Goal: Transaction & Acquisition: Obtain resource

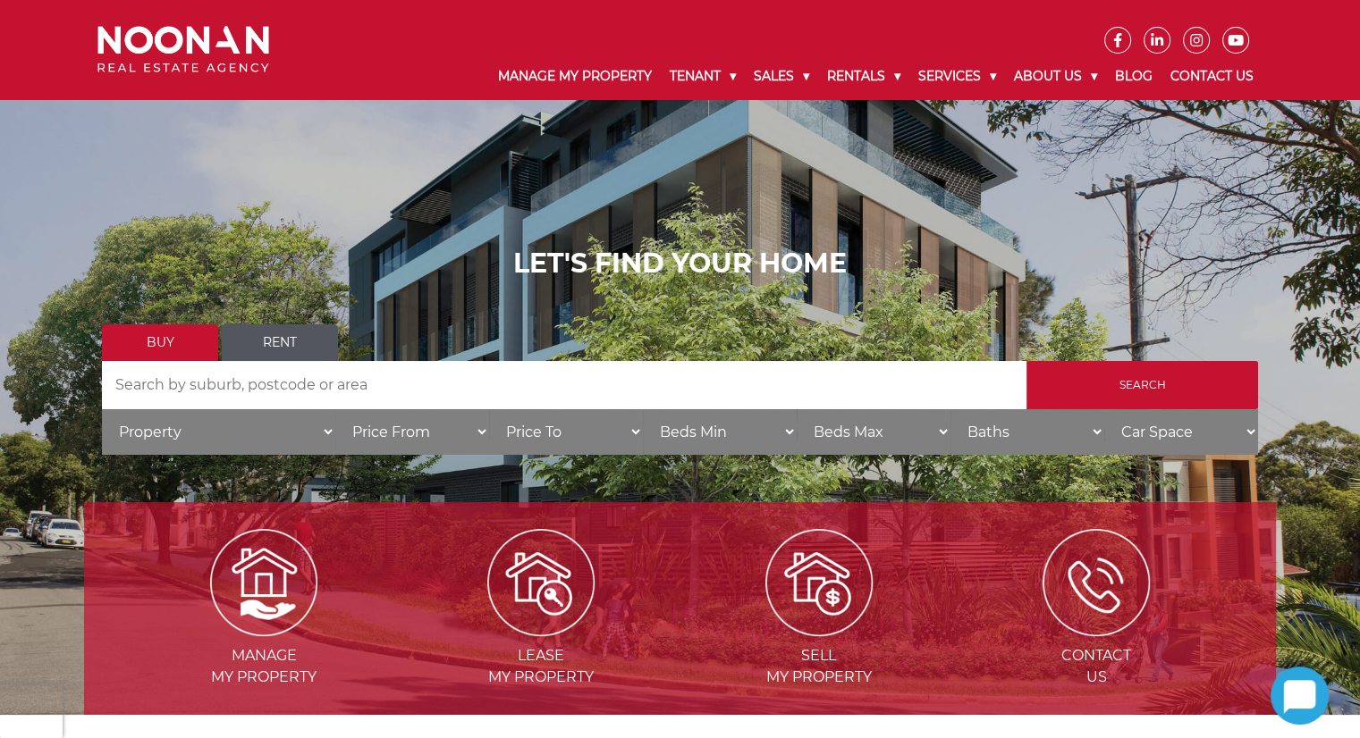
click at [272, 348] on link "Rent" at bounding box center [280, 343] width 116 height 37
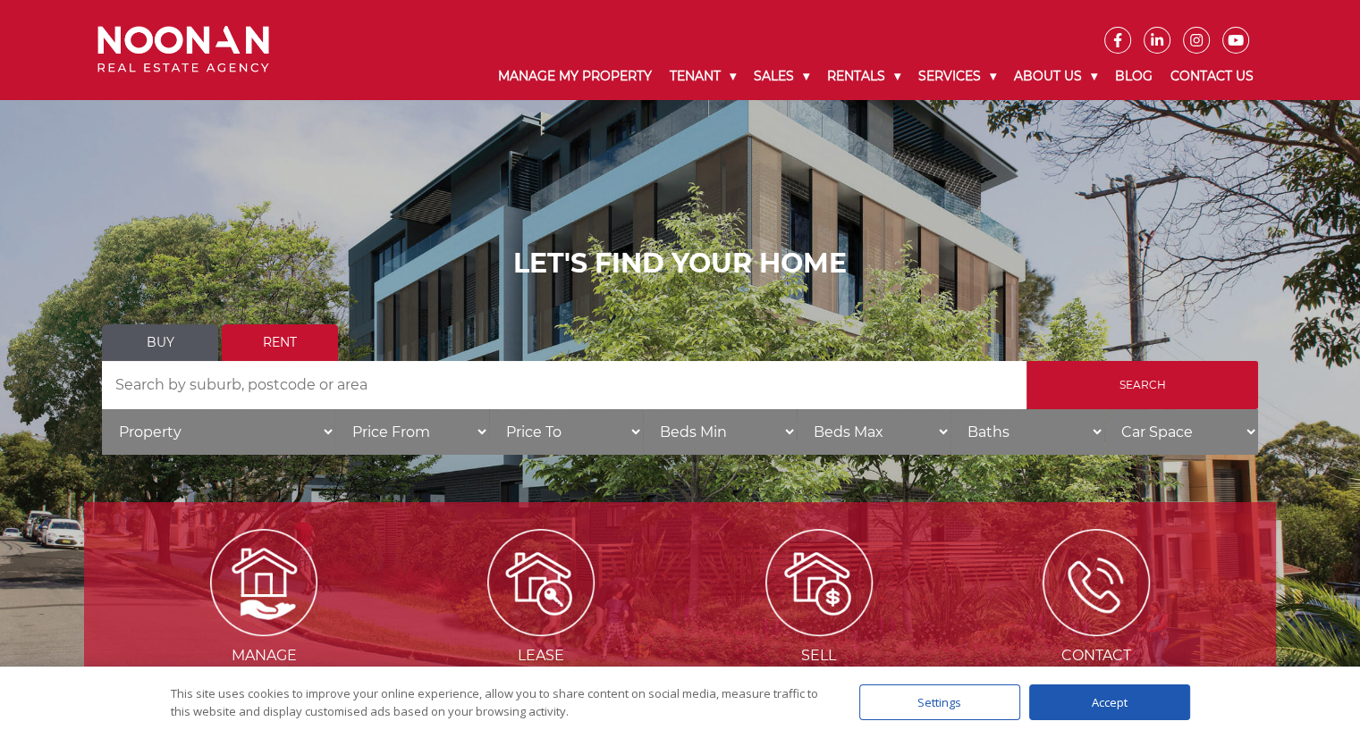
click at [418, 390] on input "Search by Address" at bounding box center [564, 385] width 924 height 48
type input "m"
click at [1160, 387] on input "Search" at bounding box center [1142, 385] width 232 height 48
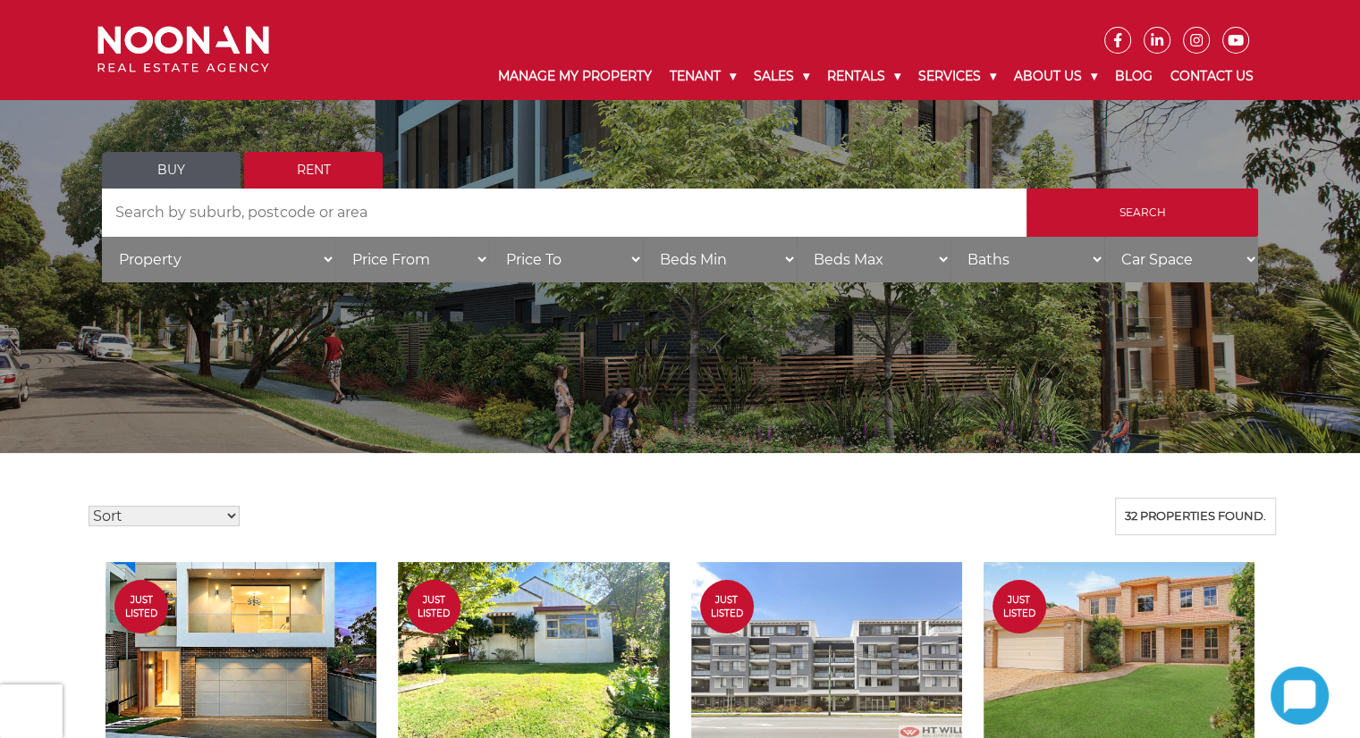
scroll to position [268, 0]
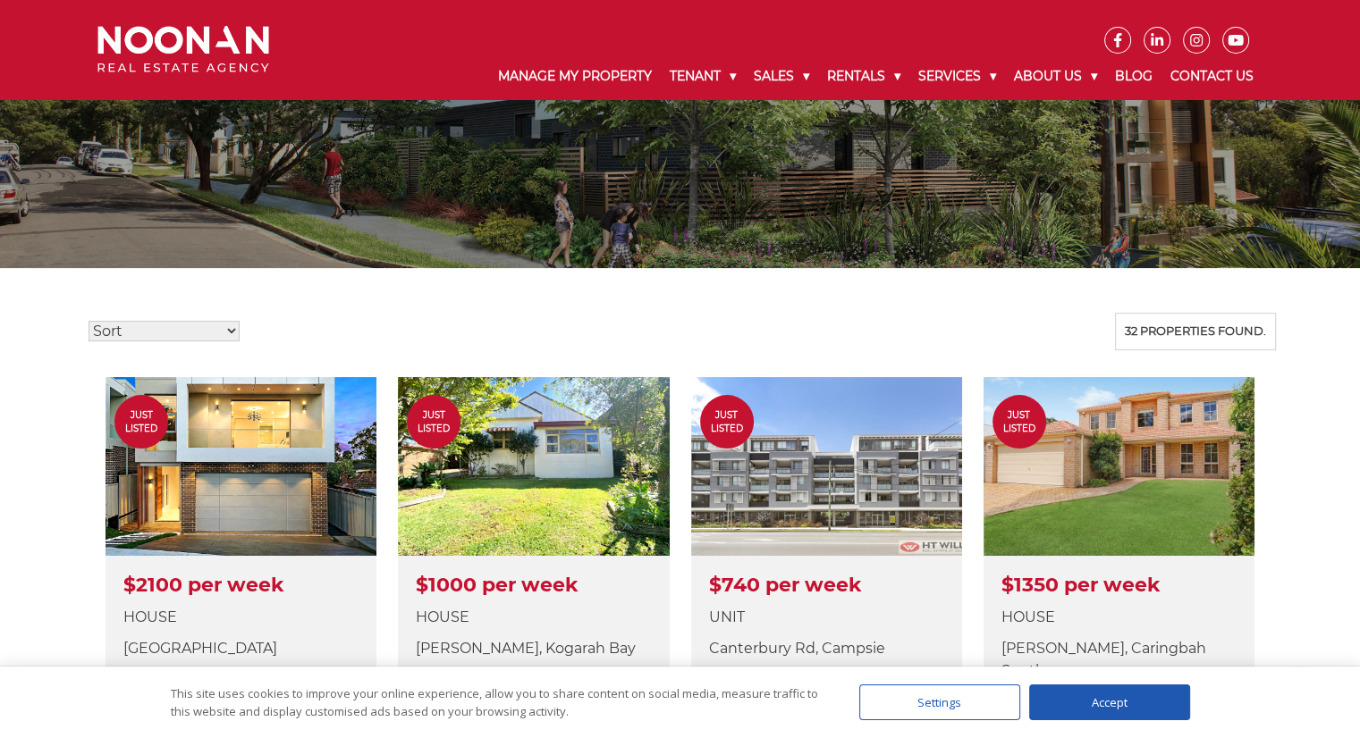
click at [222, 337] on select "Sort Price: High to Low Price: Low to High Date: Newest First Date: Oldest Firs…" at bounding box center [164, 331] width 151 height 21
select select "low"
click at [89, 321] on select "Sort Price: High to Low Price: Low to High Date: Newest First Date: Oldest Firs…" at bounding box center [164, 331] width 151 height 21
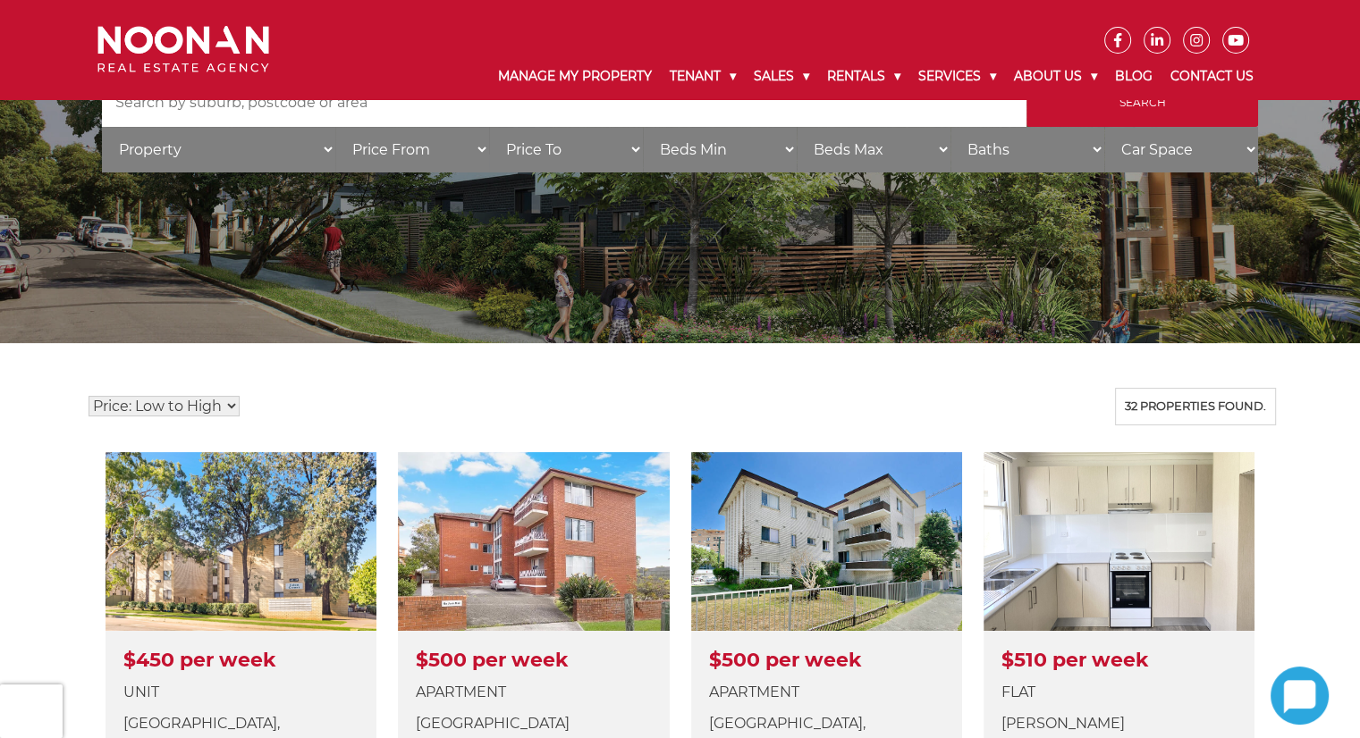
scroll to position [358, 0]
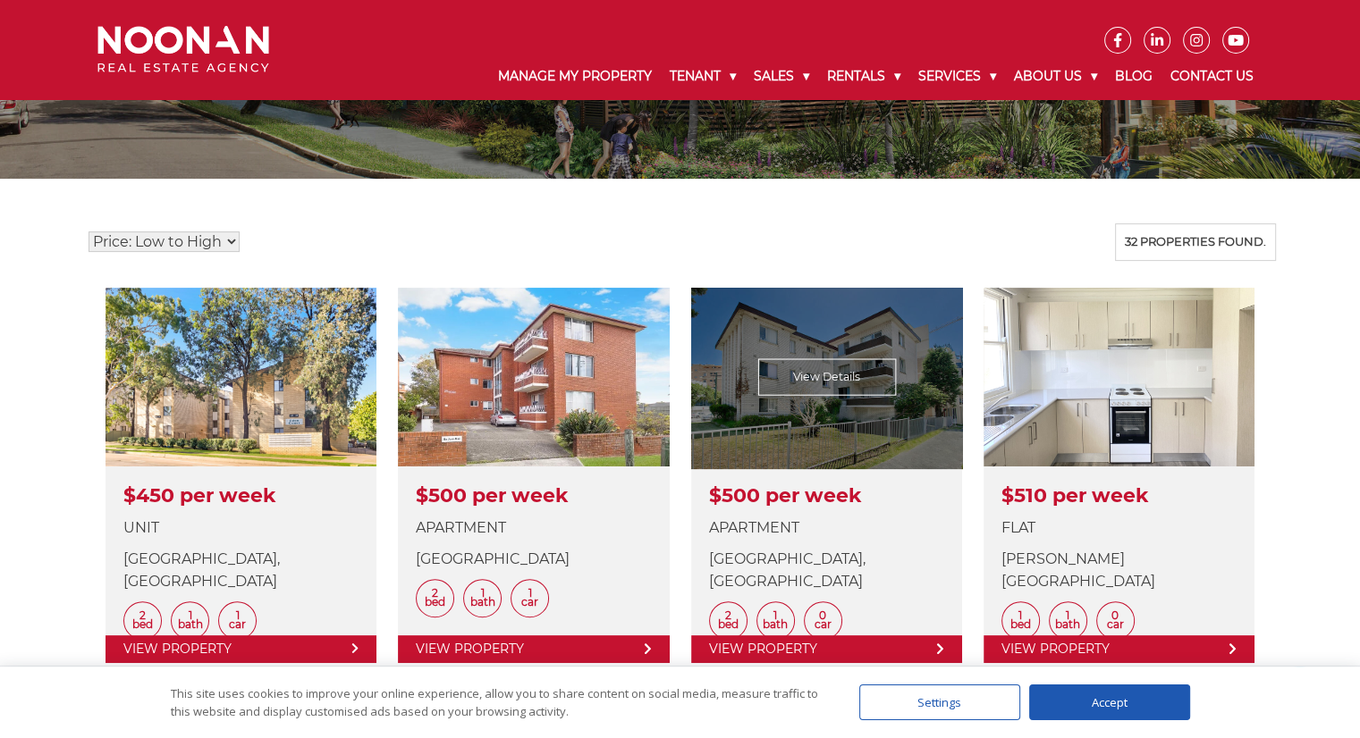
click at [815, 375] on link at bounding box center [826, 475] width 271 height 375
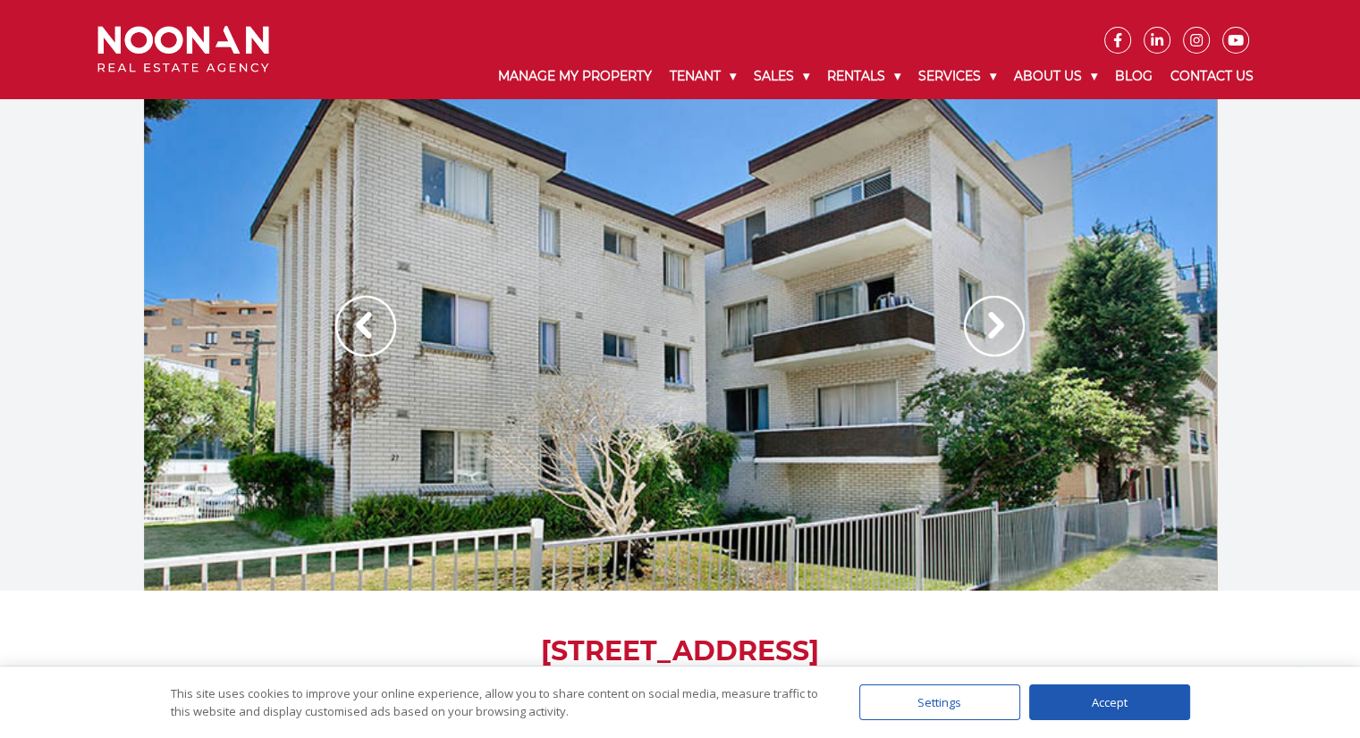
click at [892, 386] on div at bounding box center [680, 345] width 1073 height 492
click at [991, 343] on img at bounding box center [994, 326] width 61 height 61
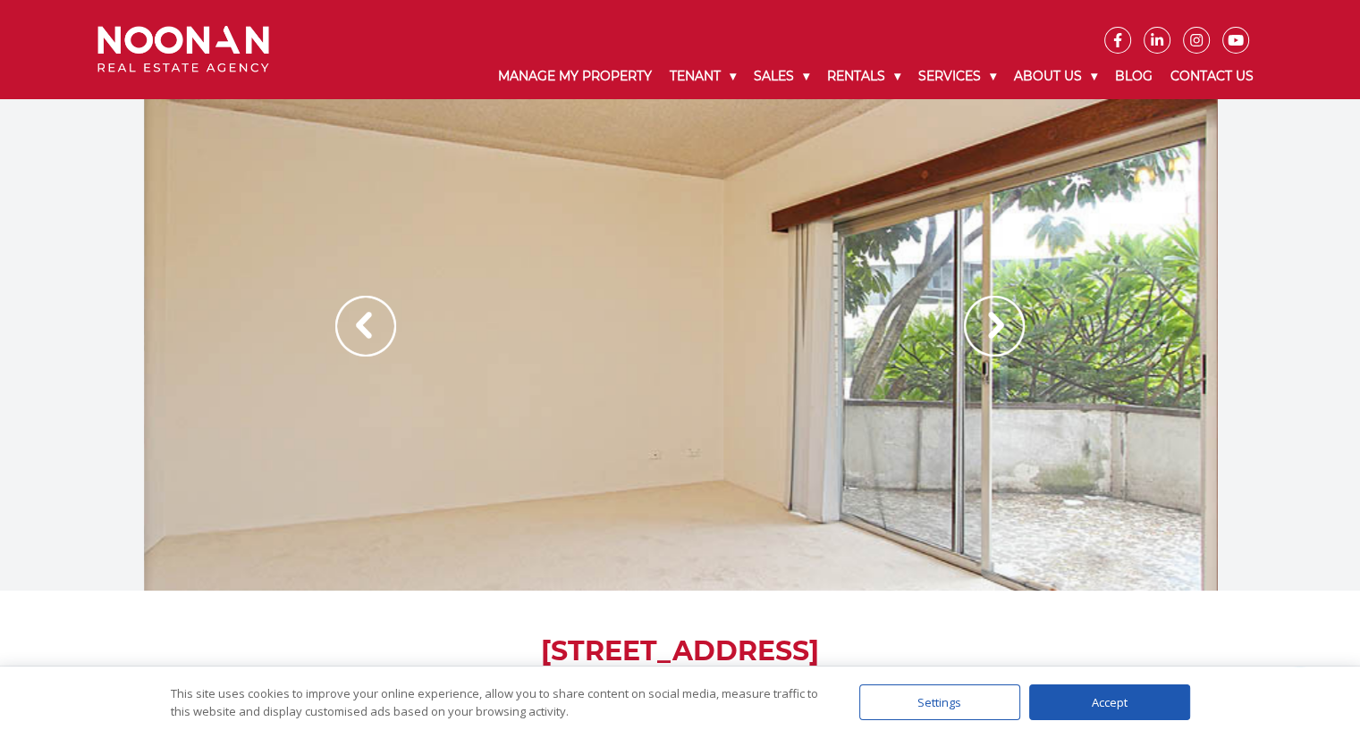
click at [991, 342] on img at bounding box center [994, 326] width 61 height 61
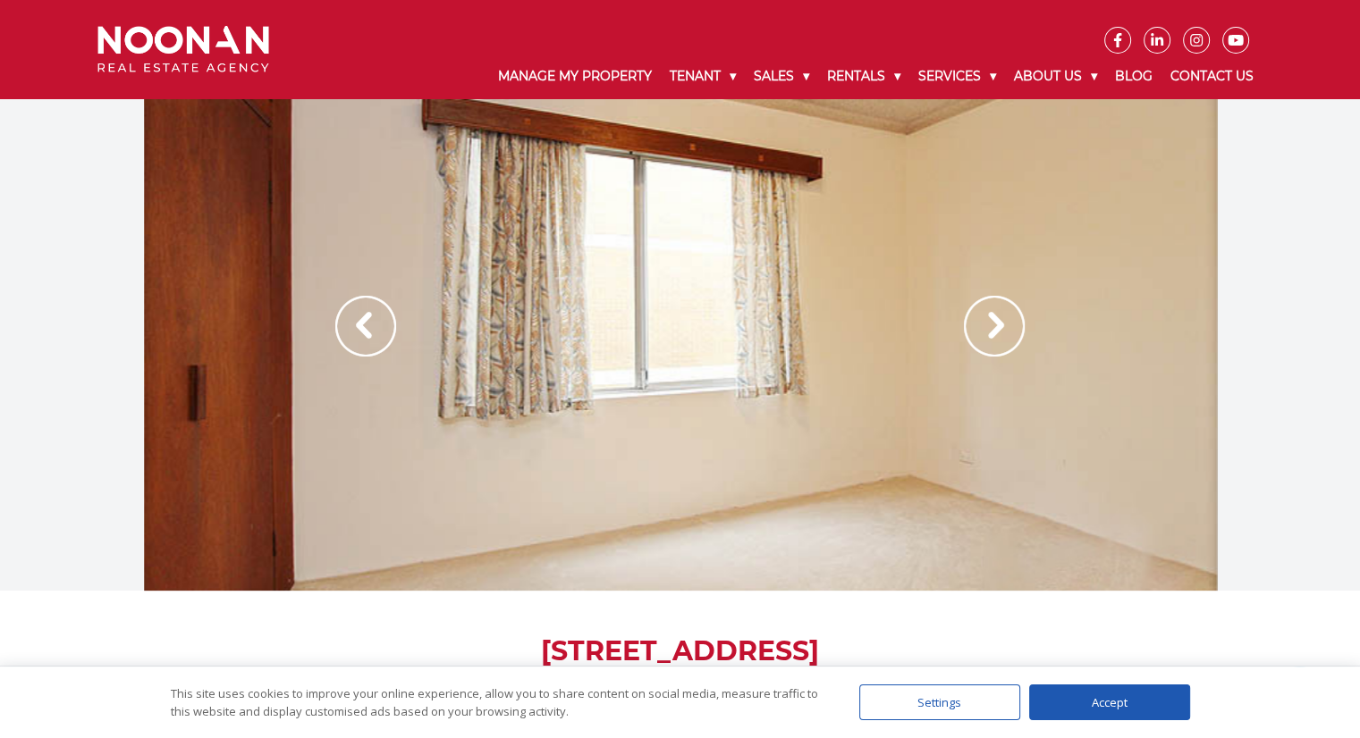
click at [991, 342] on img at bounding box center [994, 326] width 61 height 61
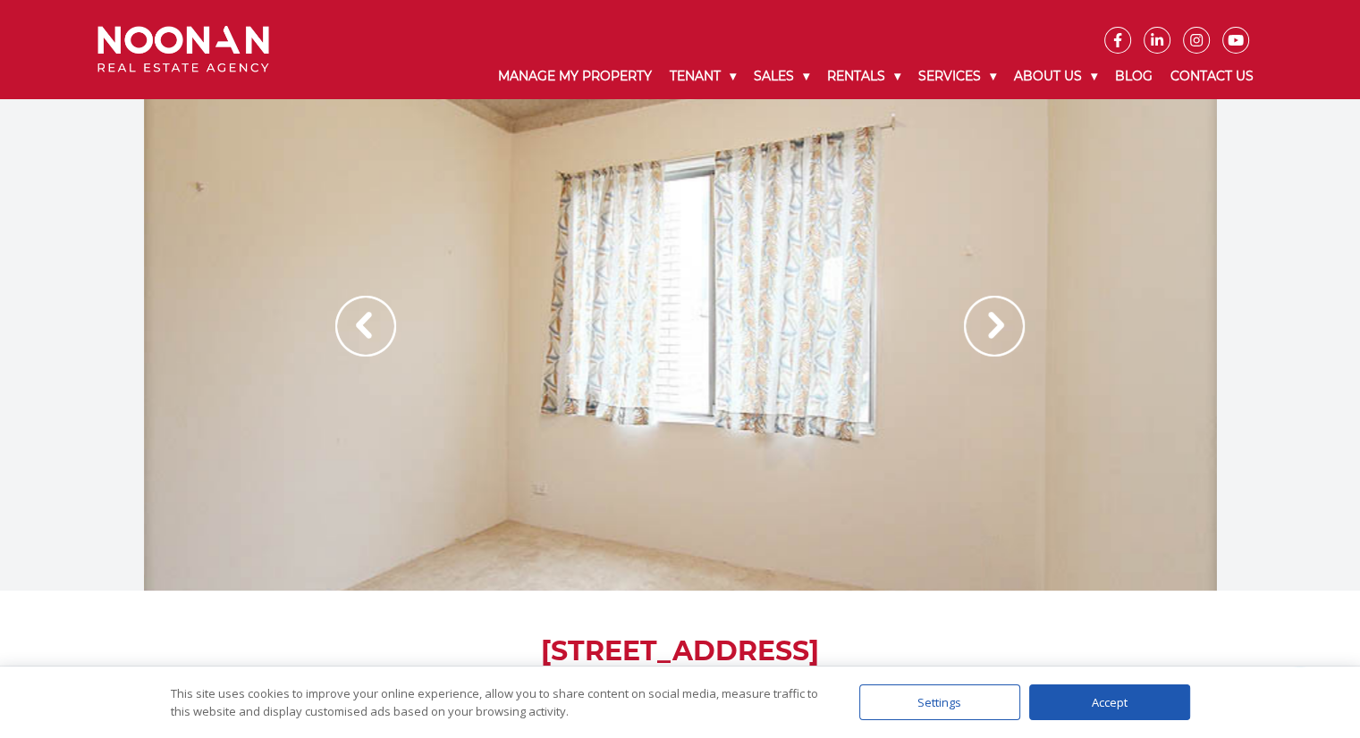
click at [991, 342] on img at bounding box center [994, 326] width 61 height 61
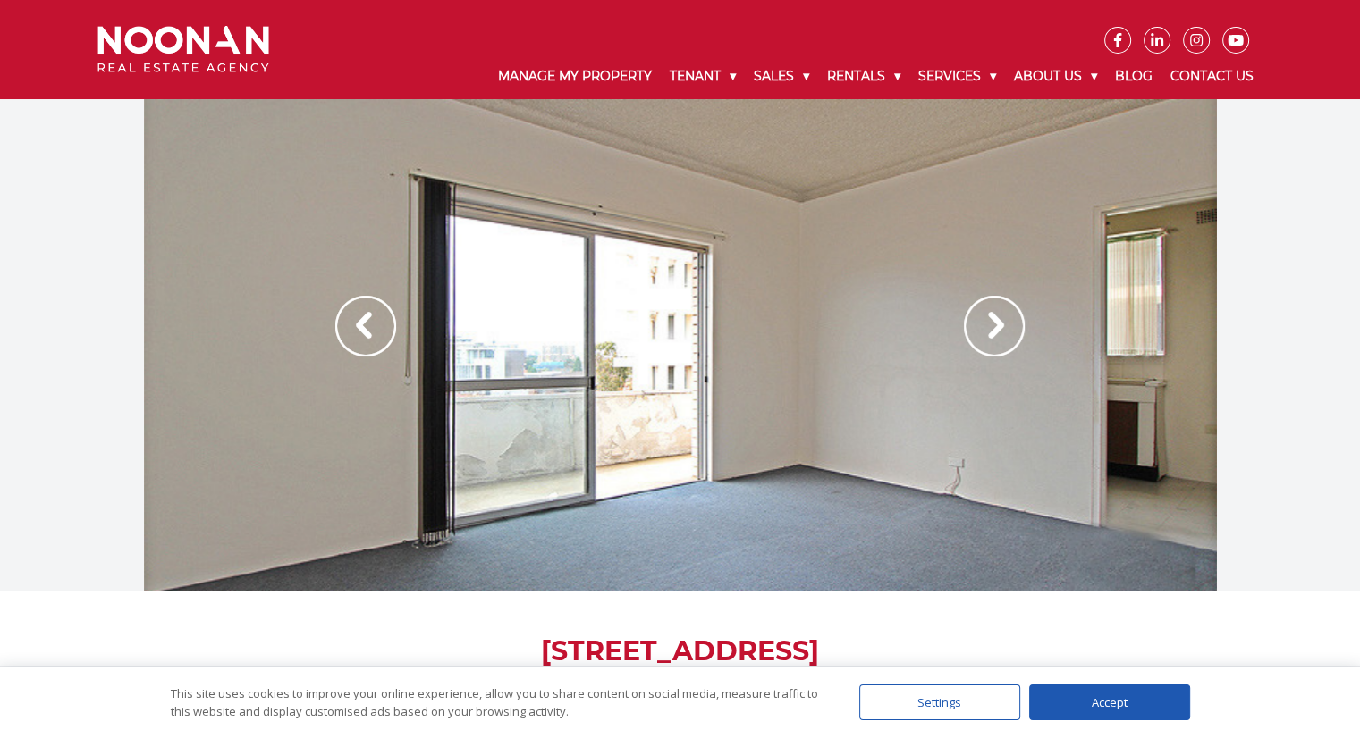
click at [991, 342] on img at bounding box center [994, 326] width 61 height 61
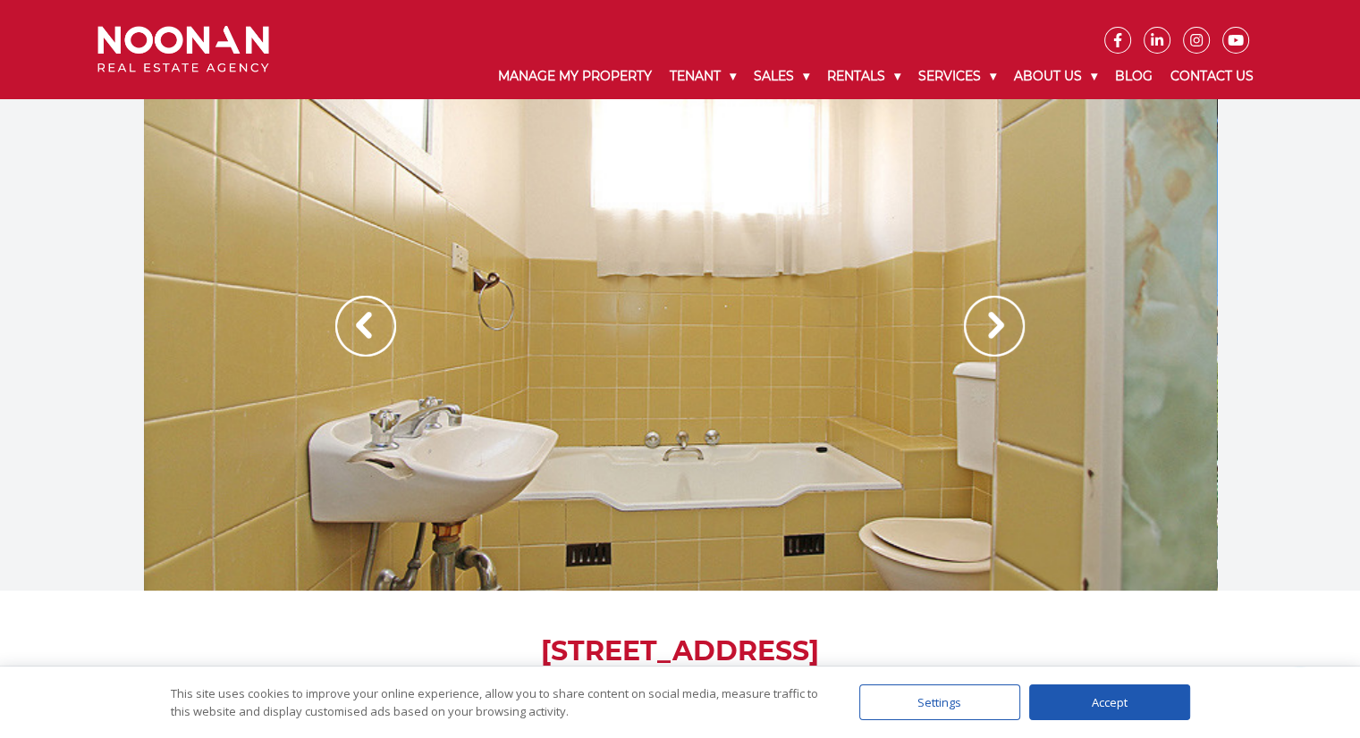
click at [991, 342] on img at bounding box center [994, 326] width 61 height 61
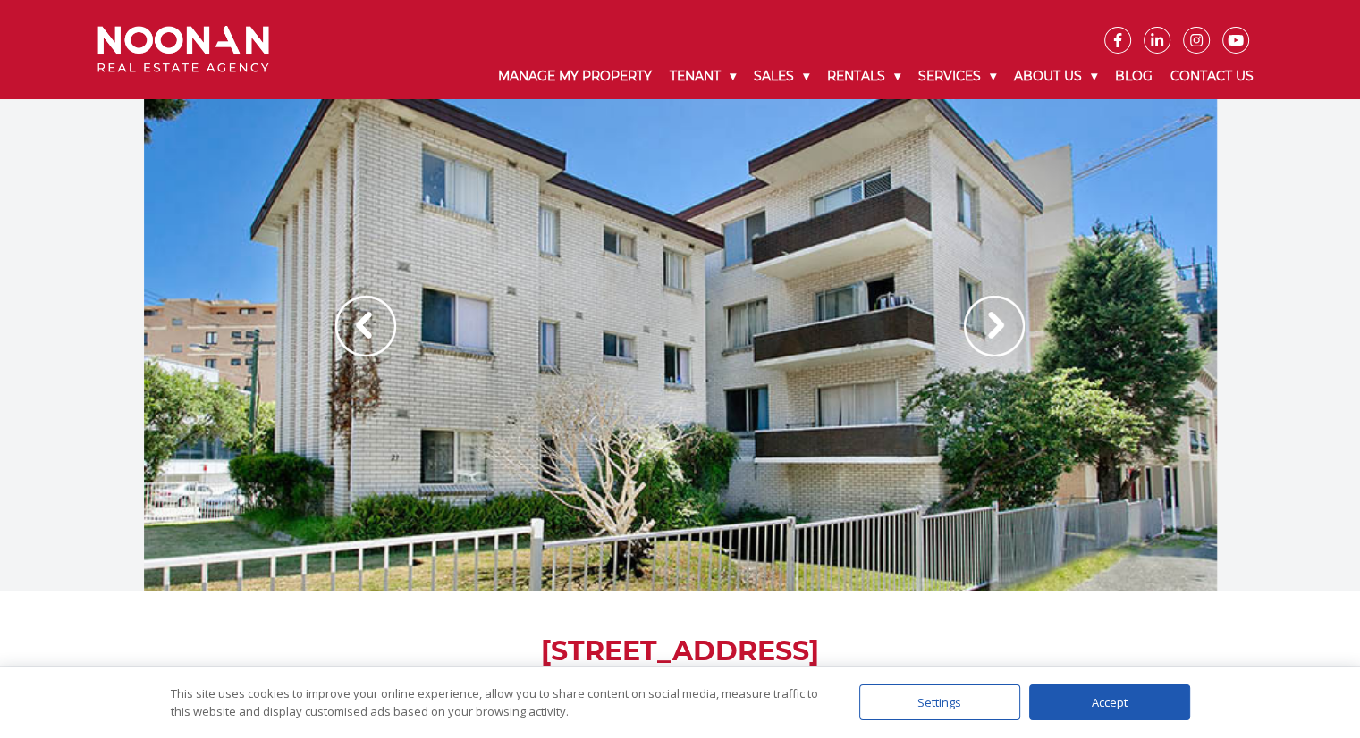
click at [991, 342] on img at bounding box center [994, 326] width 61 height 61
